Goal: Obtain resource: Obtain resource

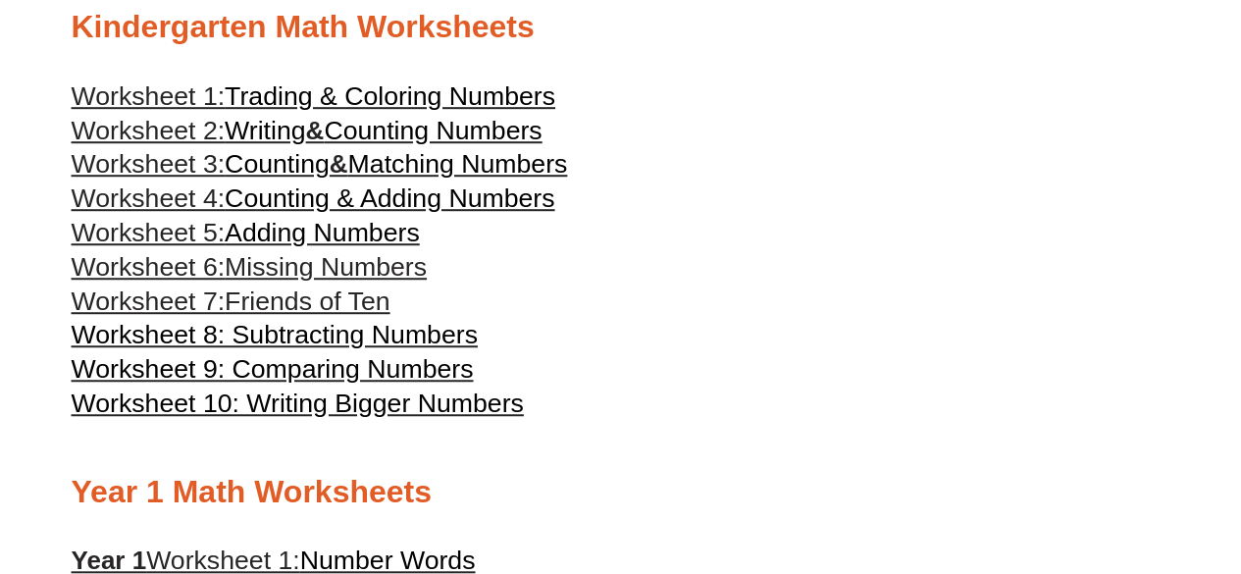
scroll to position [551, 0]
click at [276, 307] on span "Friends of Ten" at bounding box center [307, 299] width 165 height 29
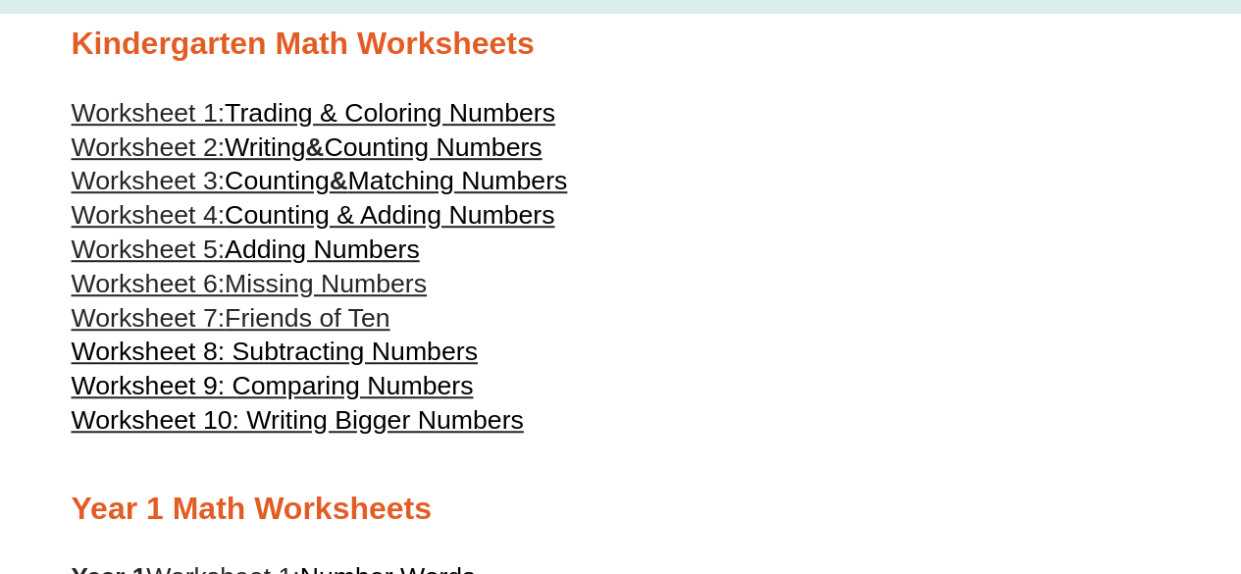
scroll to position [535, 0]
click at [280, 220] on span "Counting & Adding Numbers" at bounding box center [390, 213] width 330 height 29
click at [330, 183] on span "Counting" at bounding box center [277, 179] width 105 height 29
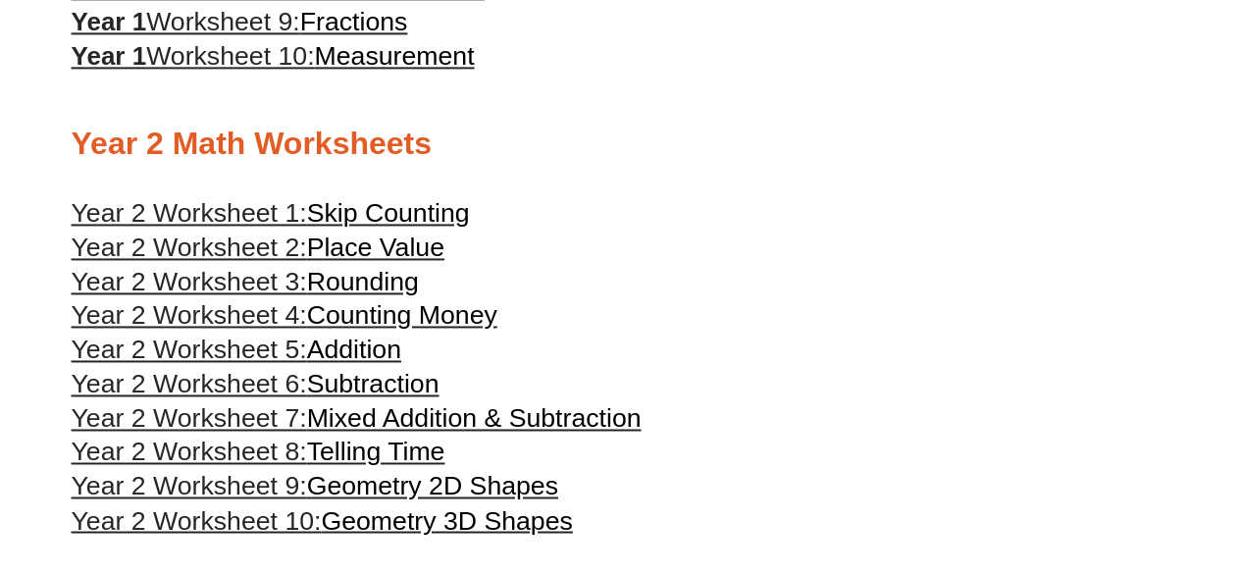
scroll to position [1363, 0]
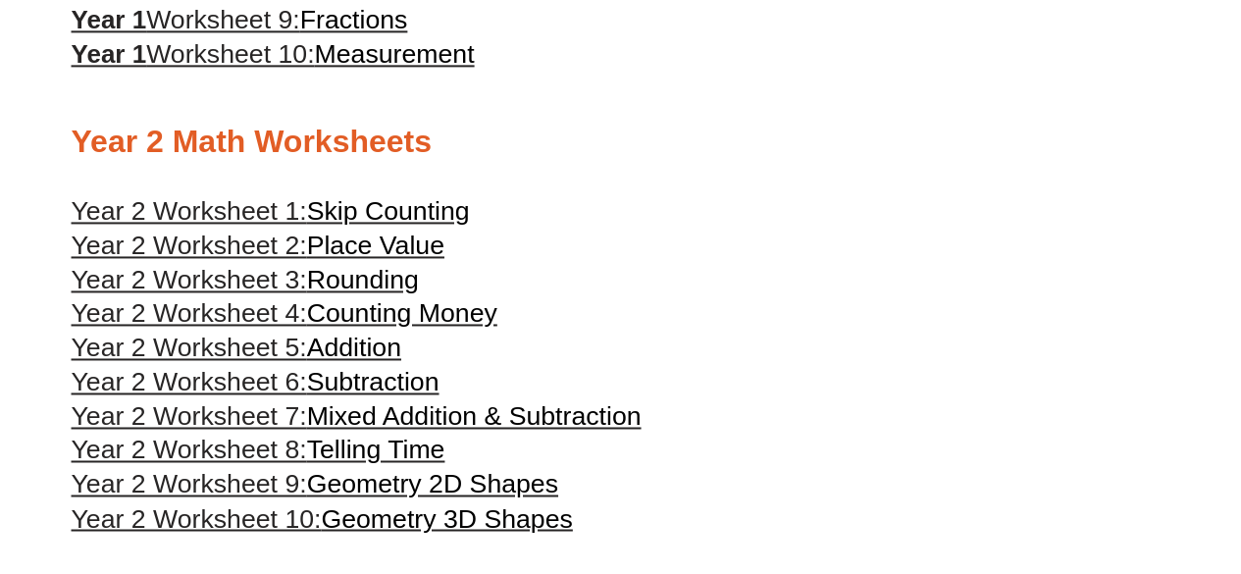
click at [345, 260] on span "Place Value" at bounding box center [375, 244] width 137 height 29
click at [253, 294] on span "Year 2 Worksheet 3:" at bounding box center [189, 279] width 235 height 29
click at [379, 260] on span "Place Value" at bounding box center [375, 244] width 137 height 29
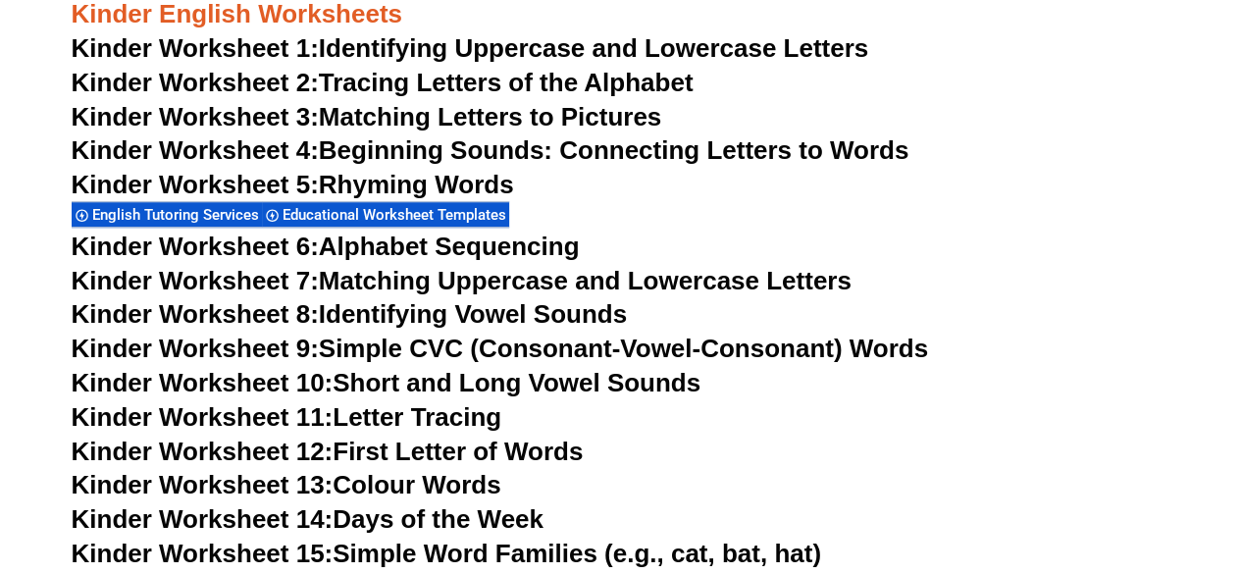
scroll to position [733, 0]
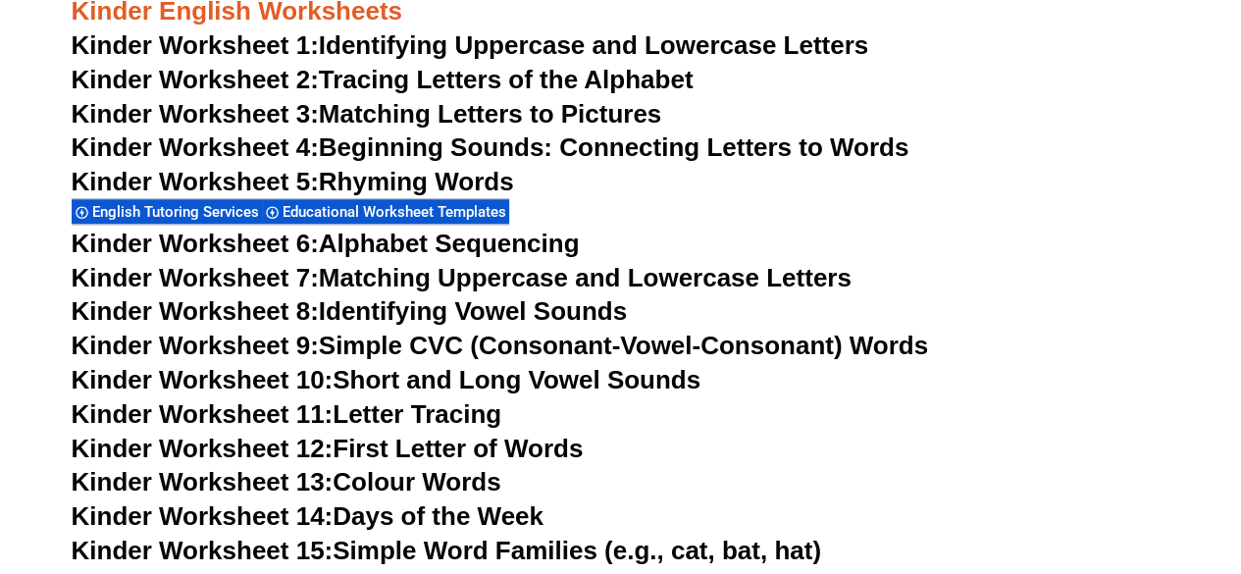
click at [372, 349] on link "Kinder Worksheet 9: Simple CVC (Consonant-Vowel-Consonant) Words" at bounding box center [500, 345] width 856 height 29
click at [404, 174] on link "Kinder Worksheet 5: Rhyming Words" at bounding box center [293, 181] width 442 height 29
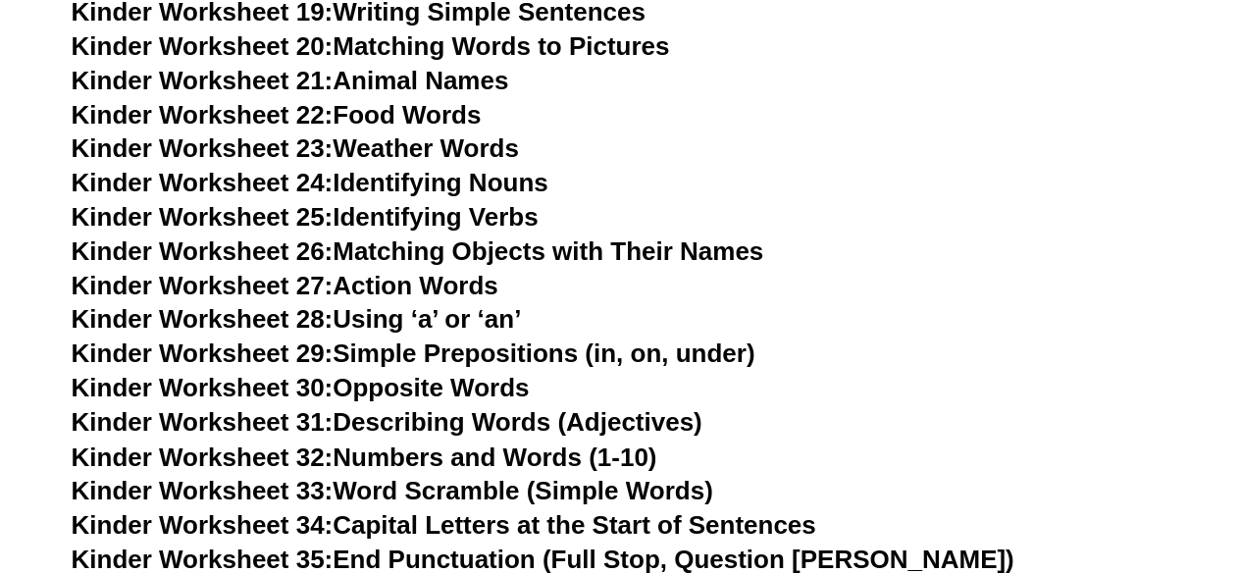
scroll to position [1399, 0]
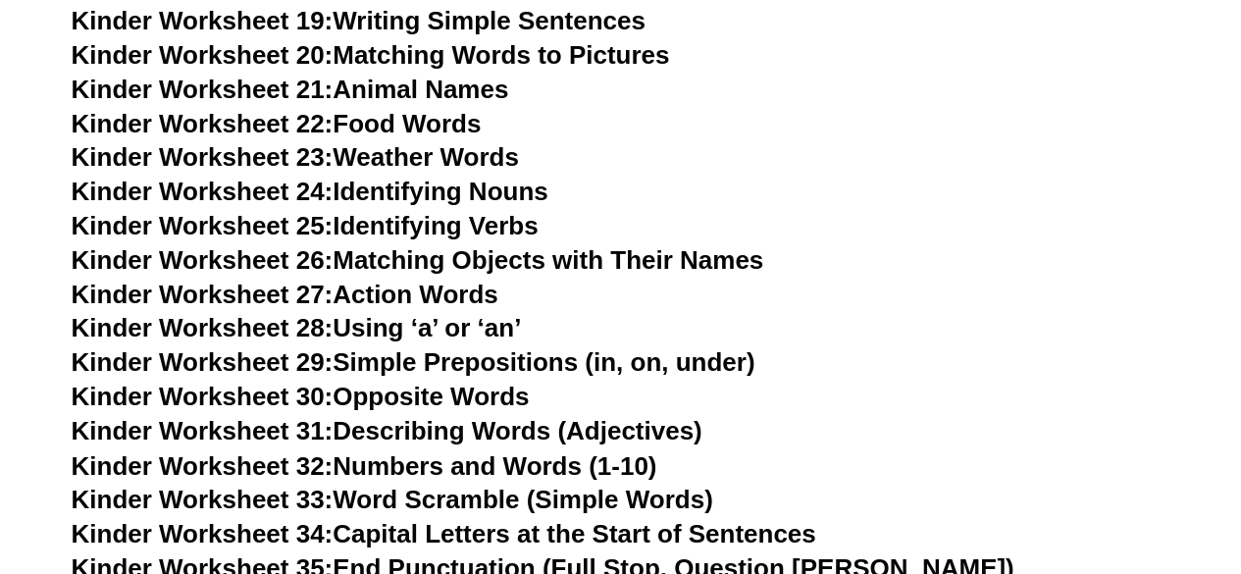
click at [373, 367] on link "Kinder Worksheet 29: Simple Prepositions (in, on, under)" at bounding box center [414, 361] width 684 height 29
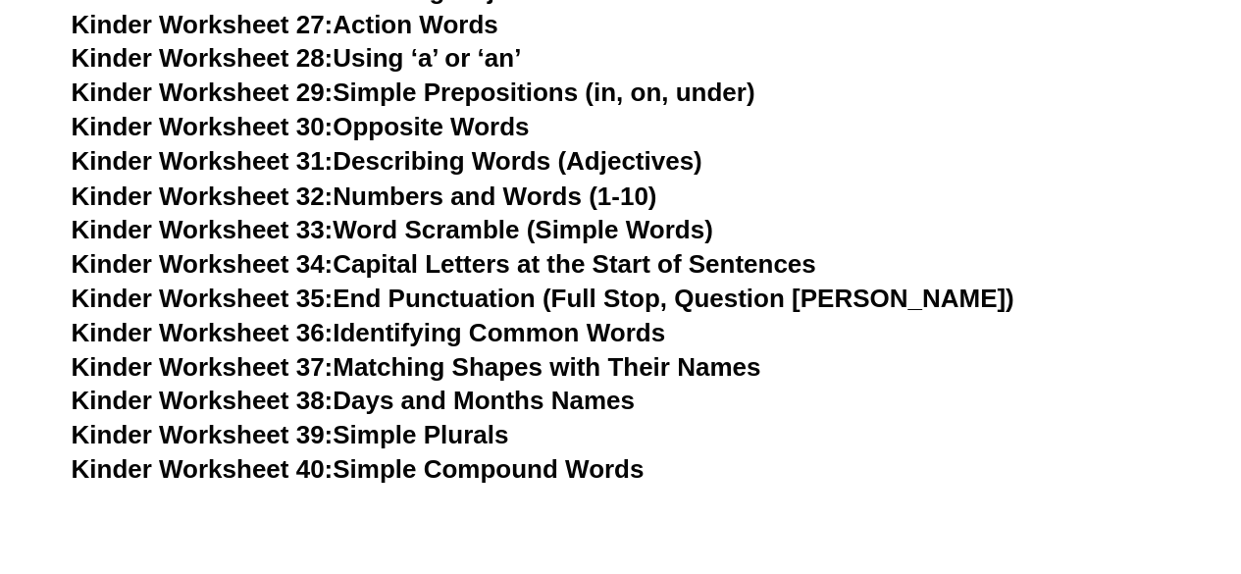
scroll to position [1678, 0]
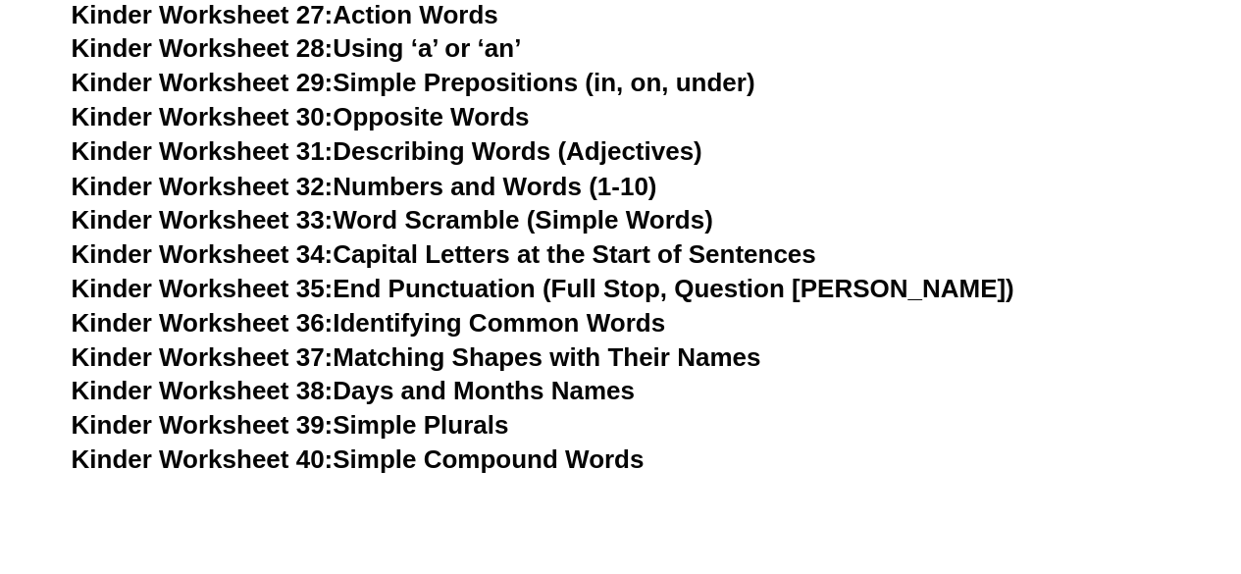
click at [368, 255] on link "Kinder Worksheet 34: Capital Letters at the Start of Sentences" at bounding box center [444, 252] width 744 height 29
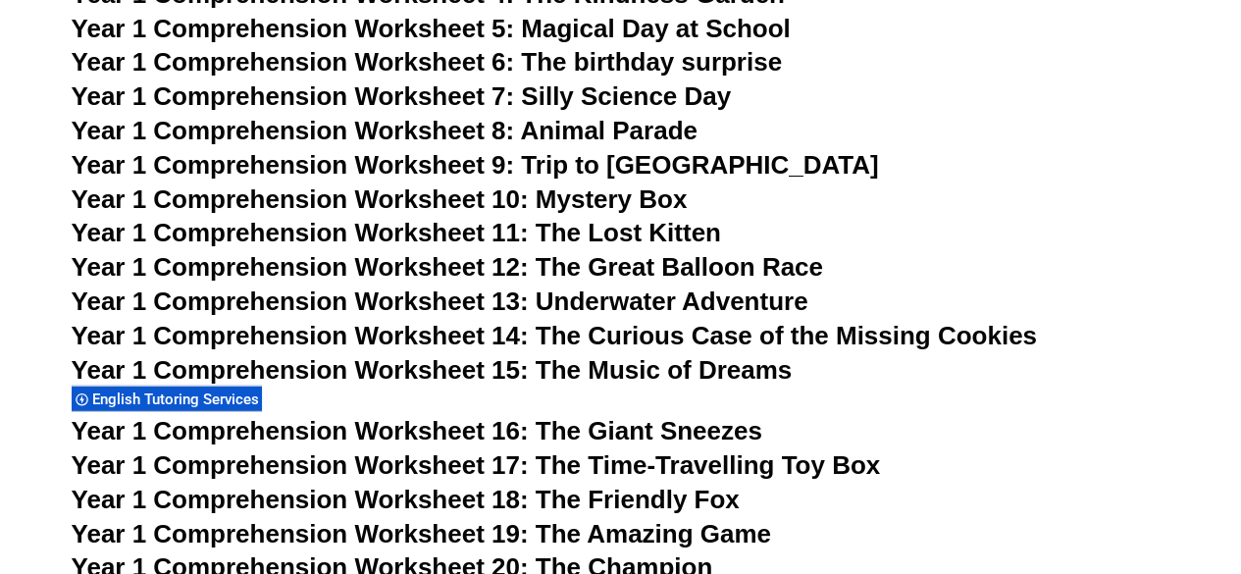
scroll to position [2678, 0]
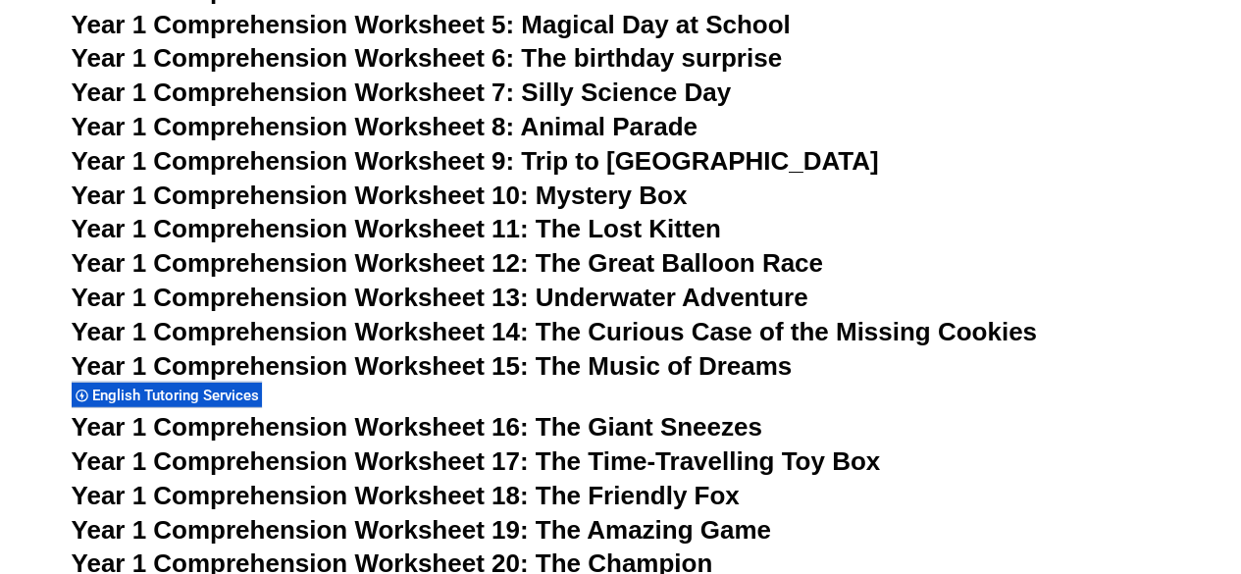
click at [573, 335] on span "Year 1 Comprehension Worksheet 14: The Curious Case of the Missing Cookies" at bounding box center [554, 331] width 965 height 29
click at [544, 495] on span "Year 1 Comprehension Worksheet 18: The Friendly Fox" at bounding box center [406, 495] width 668 height 29
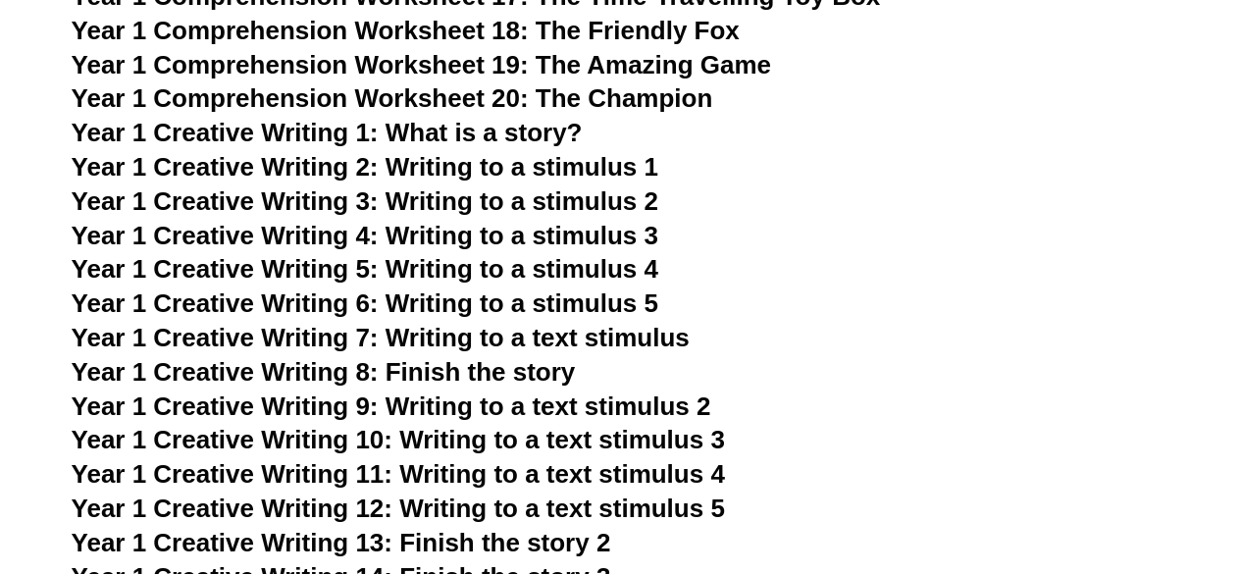
scroll to position [3158, 0]
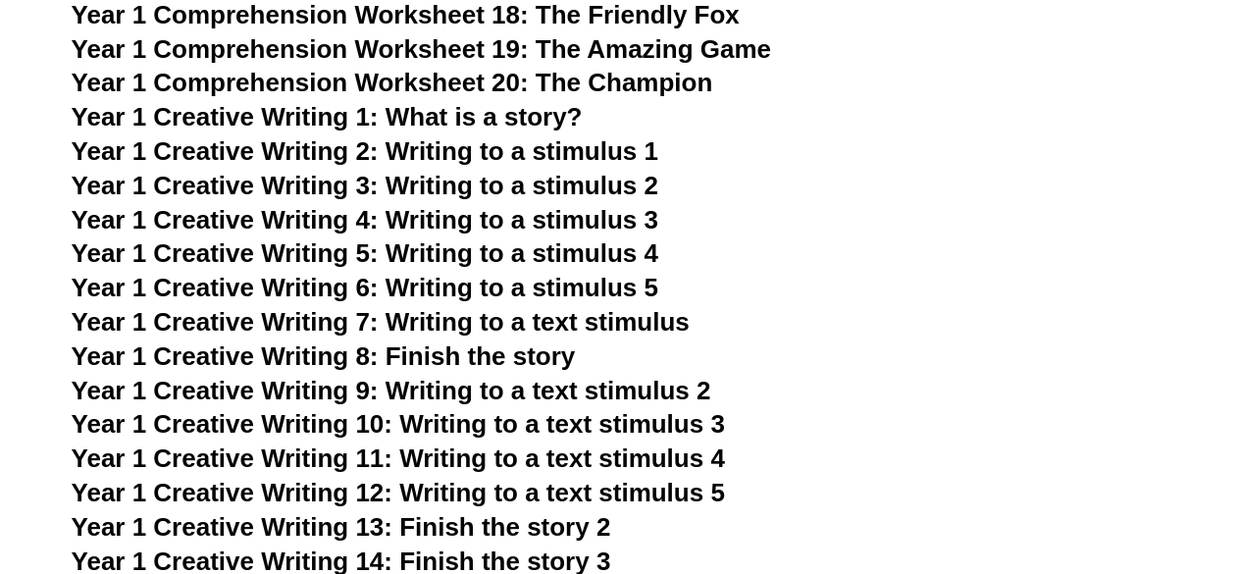
click at [523, 121] on span "Year 1 Creative Writing 1: What is a story?" at bounding box center [327, 116] width 511 height 29
click at [442, 154] on span "Year 1 Creative Writing 2: Writing to a stimulus 1" at bounding box center [365, 150] width 587 height 29
click at [432, 187] on span "Year 1 Creative Writing 3: Writing to a stimulus 2" at bounding box center [365, 185] width 587 height 29
click at [439, 354] on span "Year 1 Creative Writing 8: Finish the story" at bounding box center [324, 355] width 504 height 29
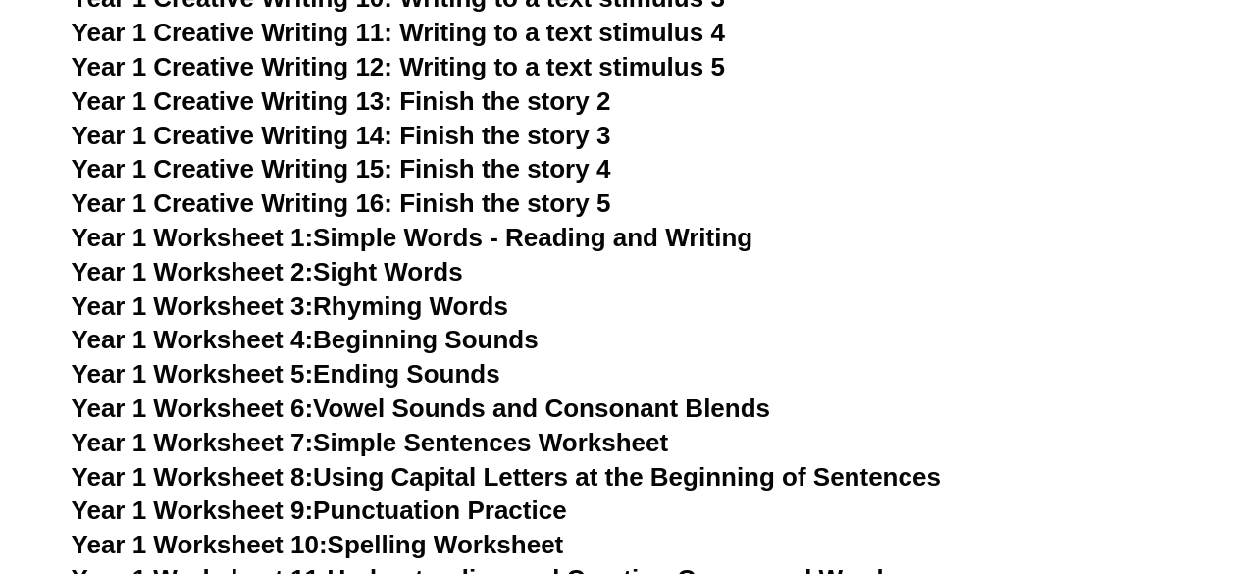
scroll to position [3586, 0]
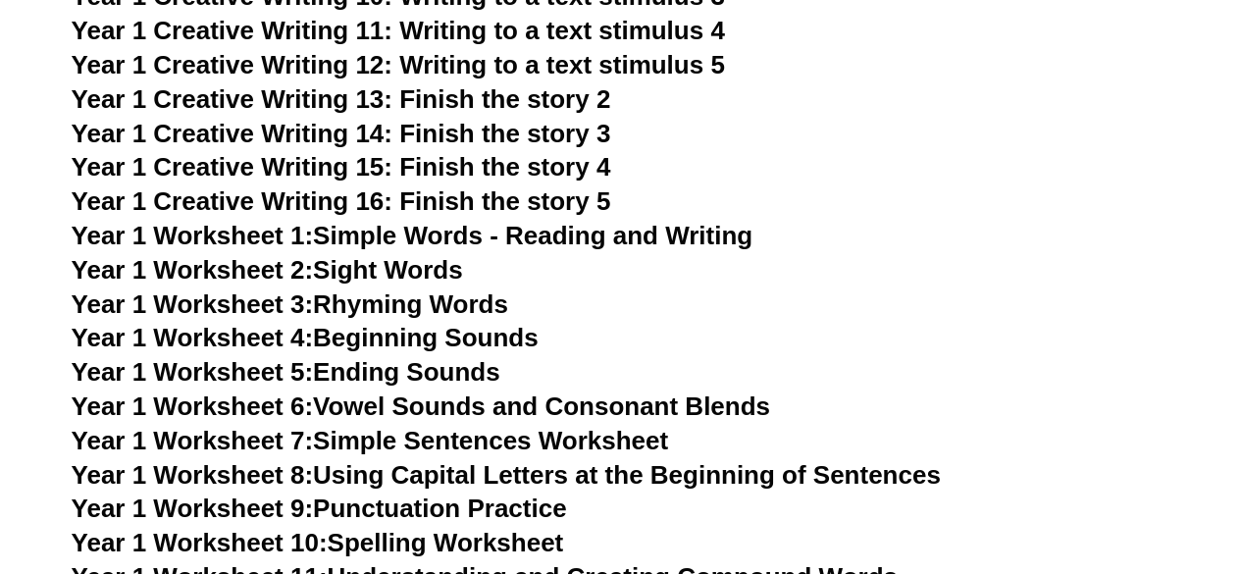
click at [515, 242] on link "Year 1 Worksheet 1: Simple Words - Reading and Writing" at bounding box center [413, 235] width 682 height 29
click at [415, 543] on link "Year 1 Worksheet 10: Spelling Worksheet" at bounding box center [318, 542] width 492 height 29
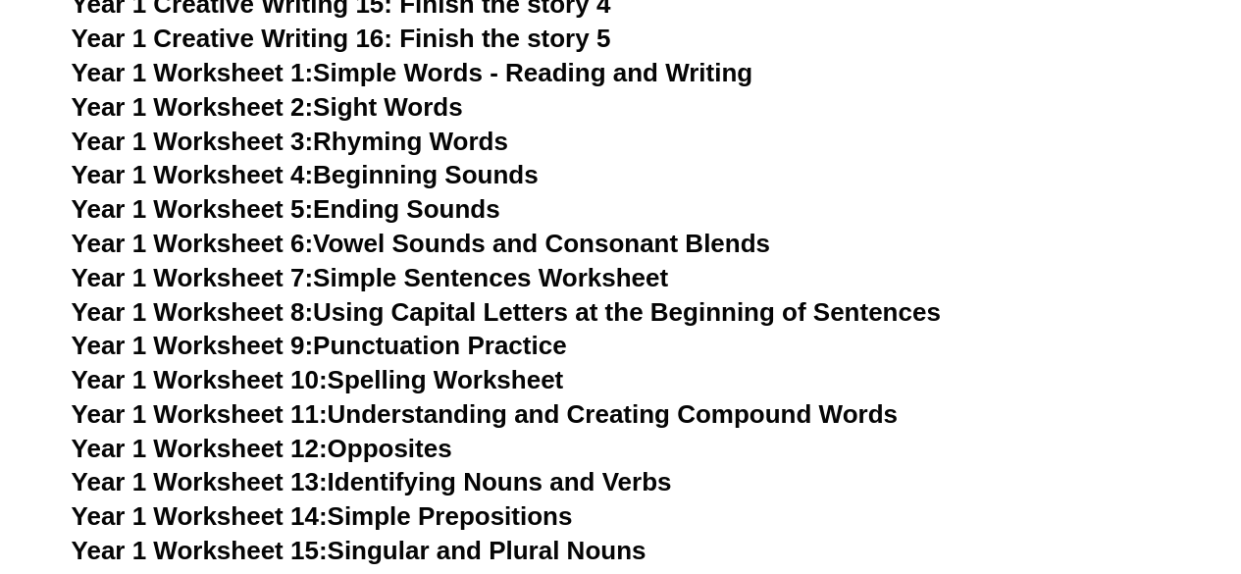
scroll to position [3762, 0]
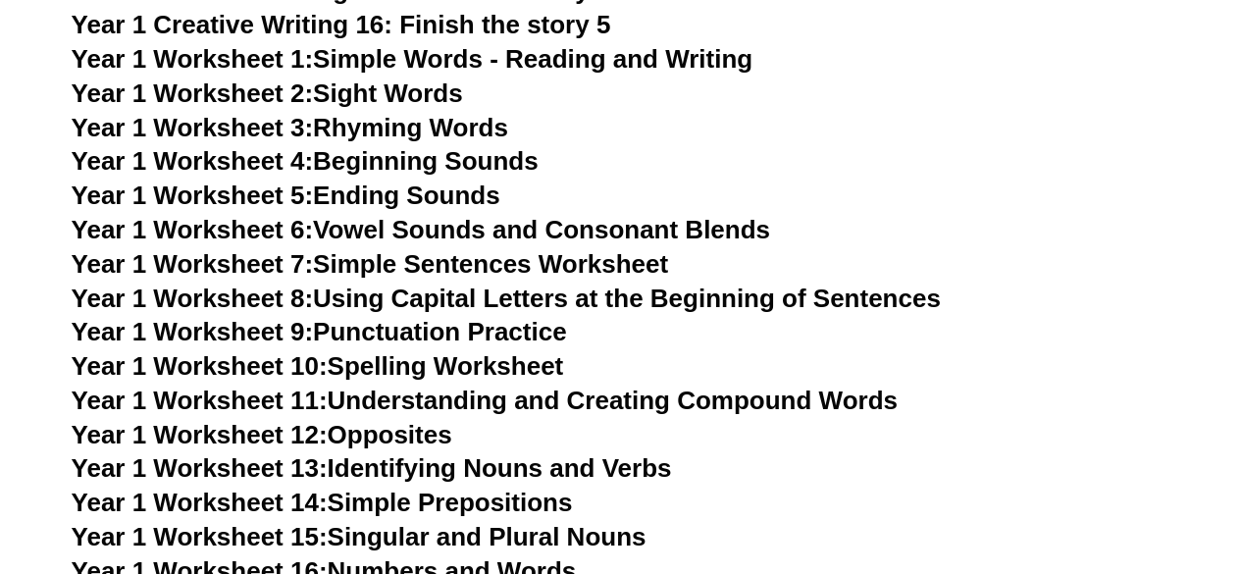
click at [386, 406] on link "Year 1 Worksheet 11: Understanding and Creating Compound Words" at bounding box center [485, 399] width 826 height 29
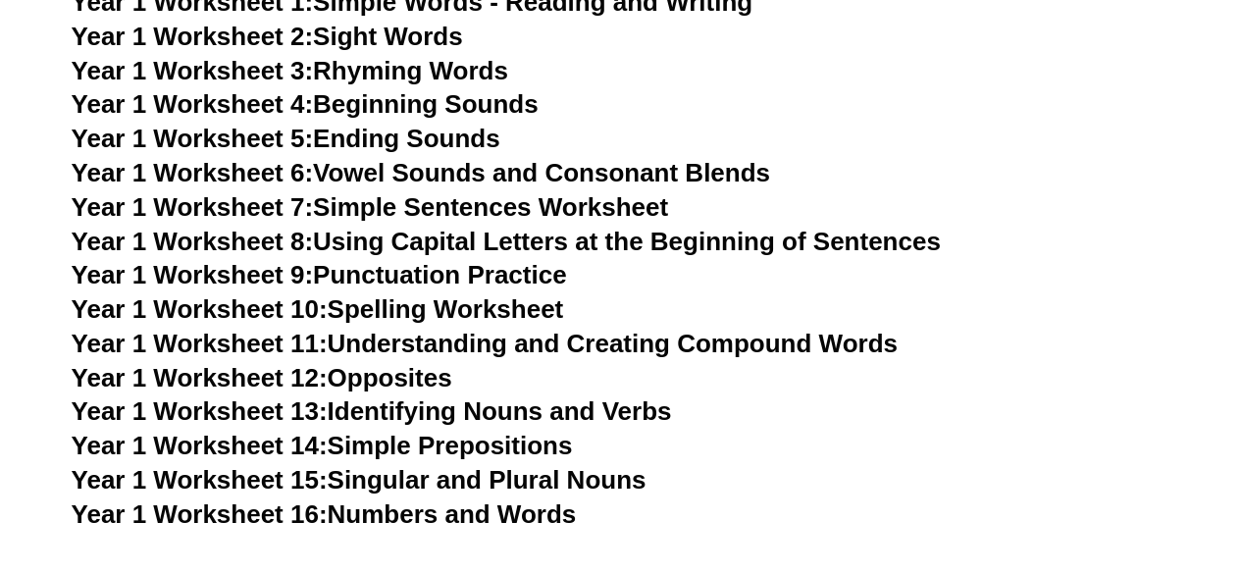
scroll to position [3922, 0]
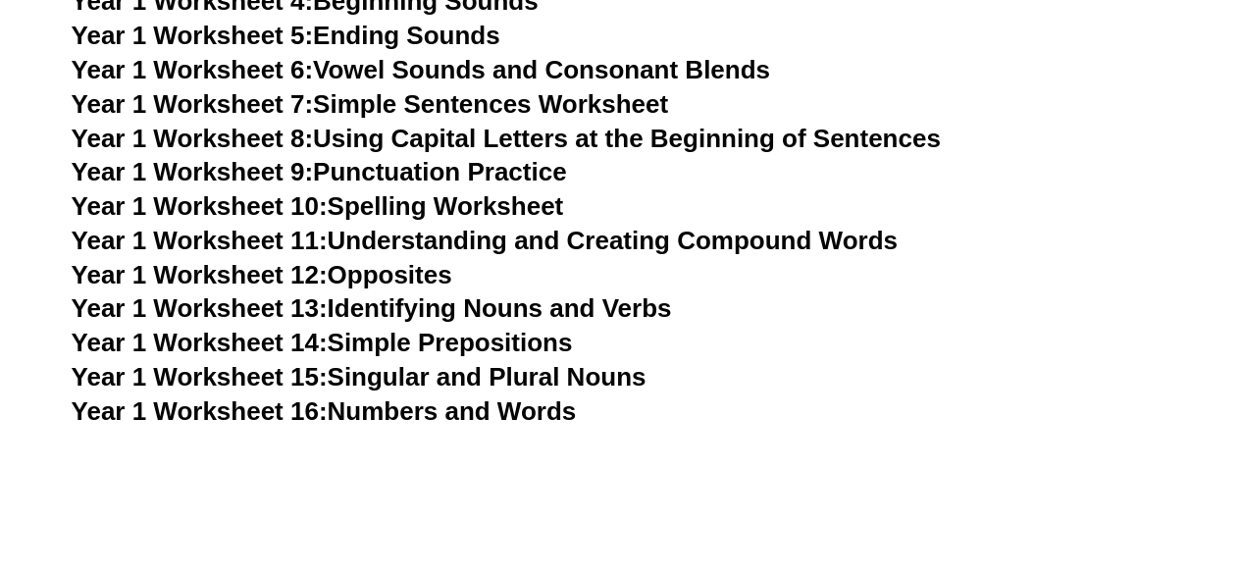
click at [386, 352] on link "Year 1 Worksheet 14: Simple Prepositions" at bounding box center [322, 342] width 501 height 29
click at [409, 309] on link "Year 1 Worksheet 13: Identifying Nouns and Verbs" at bounding box center [372, 307] width 600 height 29
